Goal: Task Accomplishment & Management: Use online tool/utility

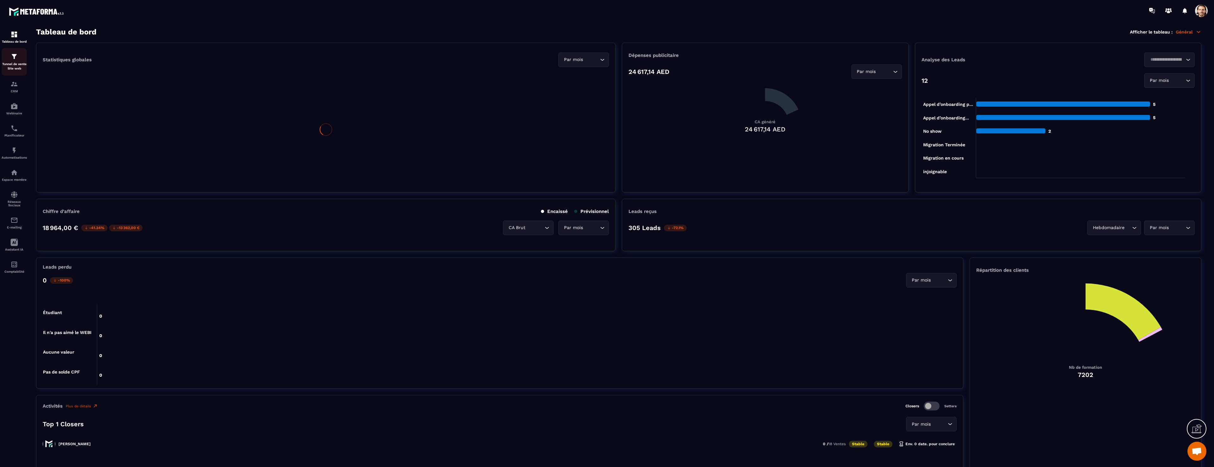
click at [12, 68] on p "Tunnel de vente Site web" at bounding box center [14, 66] width 25 height 9
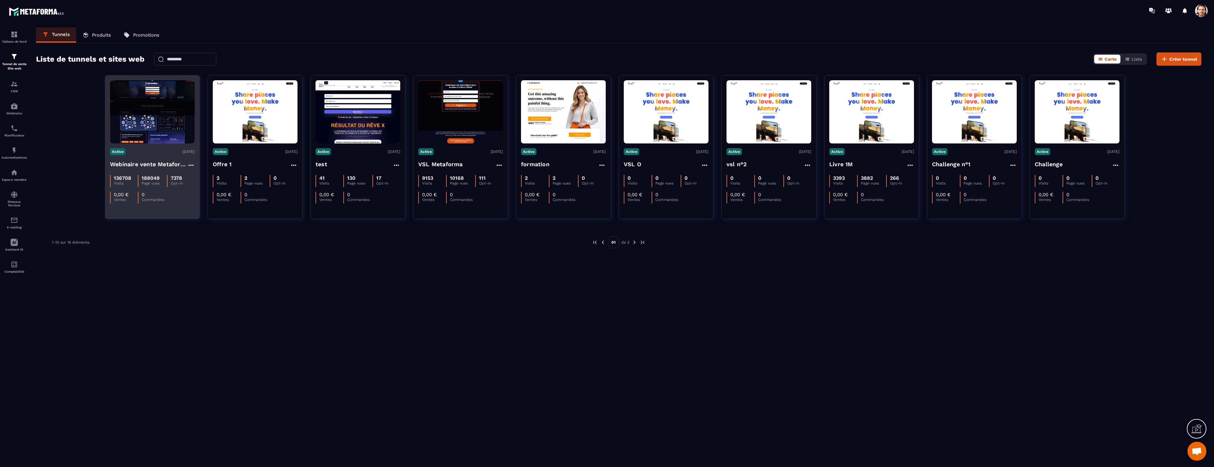
click at [170, 164] on h4 "Webinaire vente Metaforma" at bounding box center [148, 164] width 77 height 9
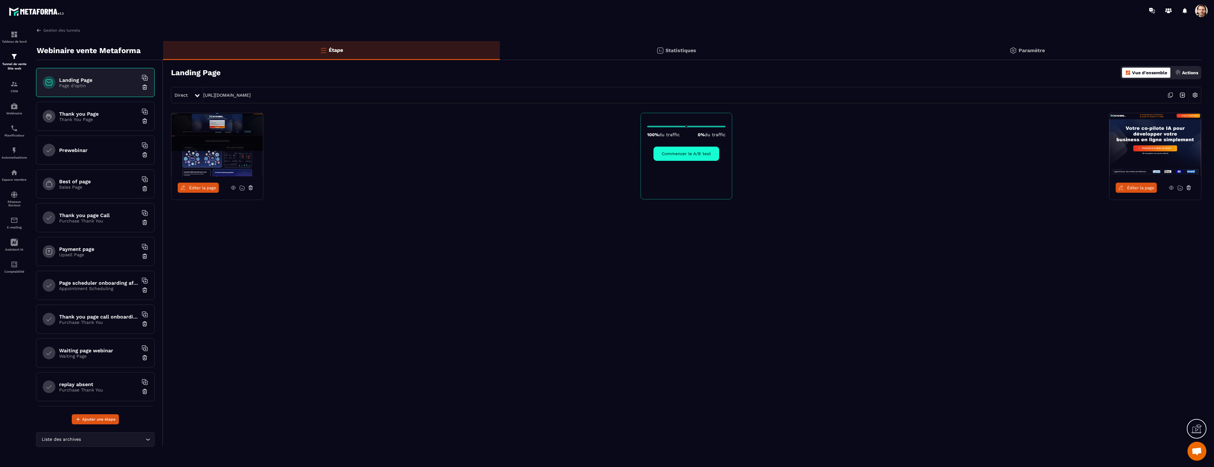
click at [94, 122] on div "Thank you Page Thank You Page" at bounding box center [95, 116] width 119 height 29
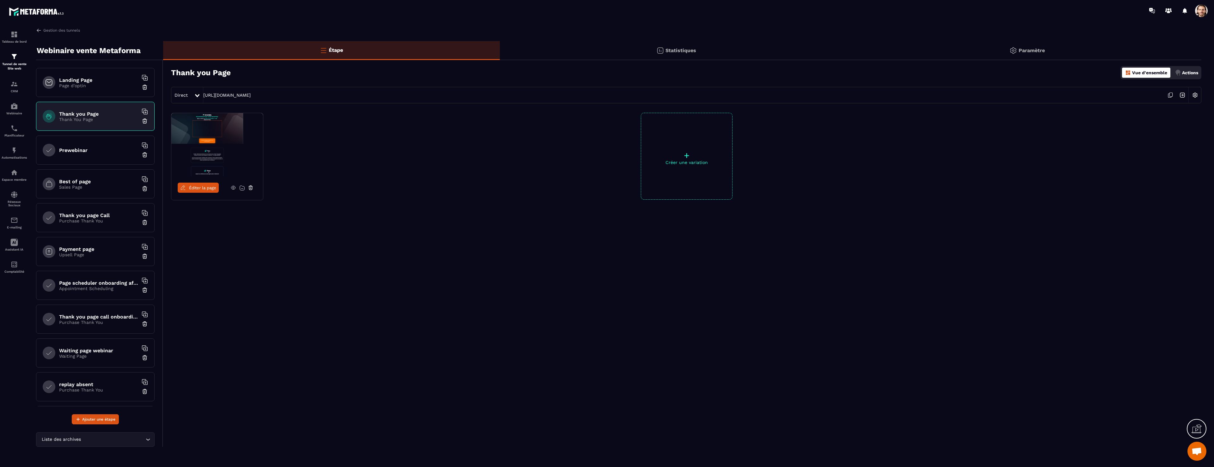
click at [91, 83] on p "Page d'optin" at bounding box center [98, 85] width 79 height 5
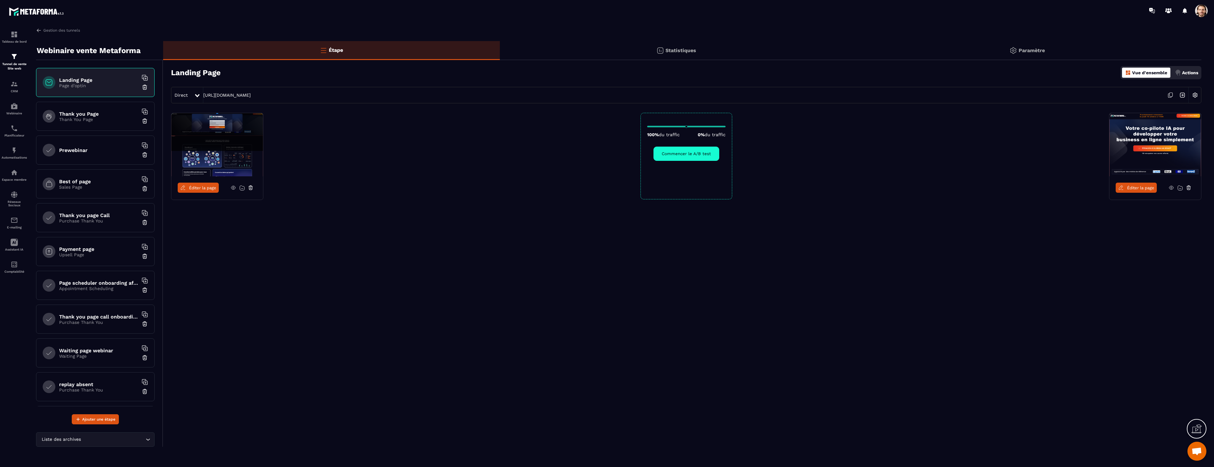
click at [212, 189] on span "Éditer la page" at bounding box center [202, 188] width 27 height 5
